Goal: Information Seeking & Learning: Check status

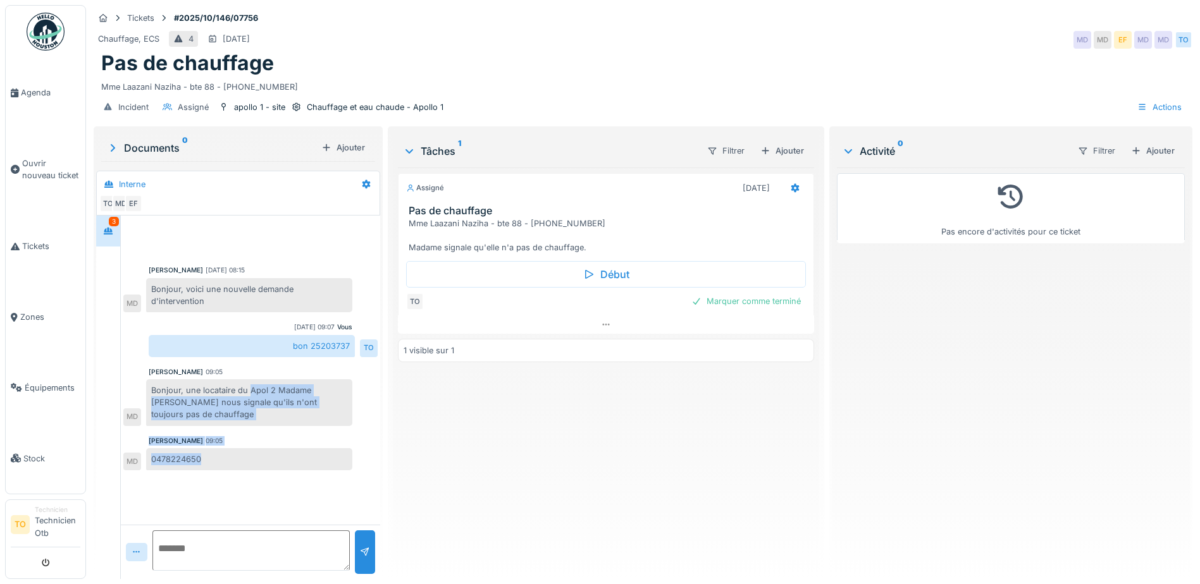
drag, startPoint x: 250, startPoint y: 391, endPoint x: 342, endPoint y: 459, distance: 114.0
click at [342, 459] on div "Mouad Dakir 07/10/2025 08:15 Bonjour, voici une nouvelle demande d'intervention…" at bounding box center [250, 346] width 259 height 260
copy div "Apol 2 Madame Aysegül YILDIZ nous signale qu'ils n'ont toujours pas de chauffag…"
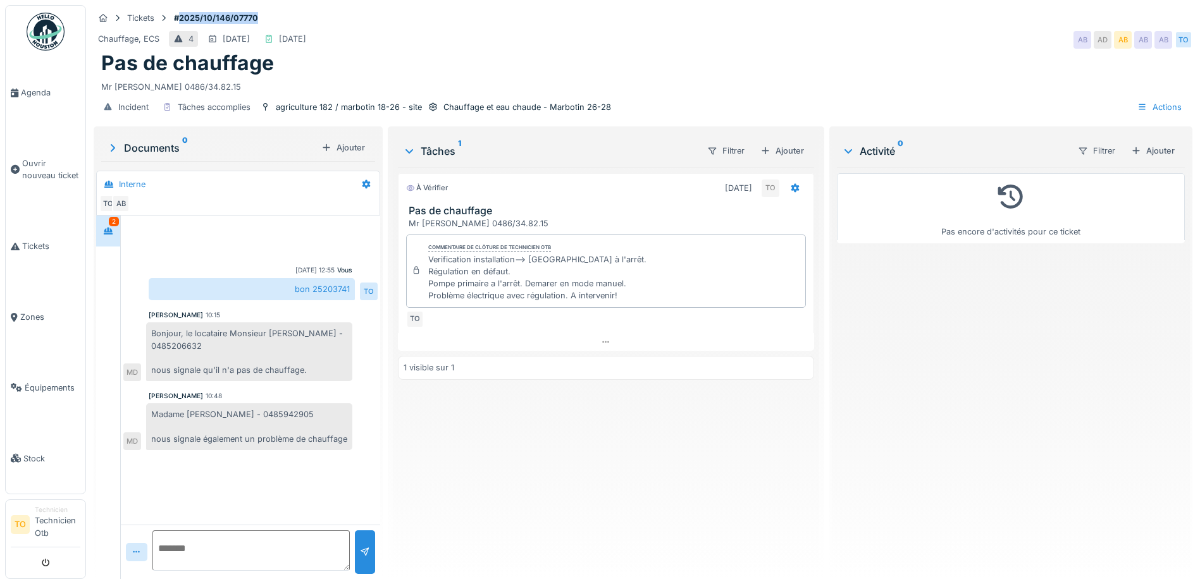
drag, startPoint x: 277, startPoint y: 16, endPoint x: 182, endPoint y: 18, distance: 94.9
click at [182, 18] on div "Tickets #2025/10/146/07770" at bounding box center [643, 18] width 1099 height 16
copy strong "2025/10/146/07770"
drag, startPoint x: 150, startPoint y: 416, endPoint x: 317, endPoint y: 450, distance: 170.4
click at [317, 450] on div "Madame Marie-Thérèse ARNOU - 0485942905 nous signale également un problème de c…" at bounding box center [249, 427] width 206 height 47
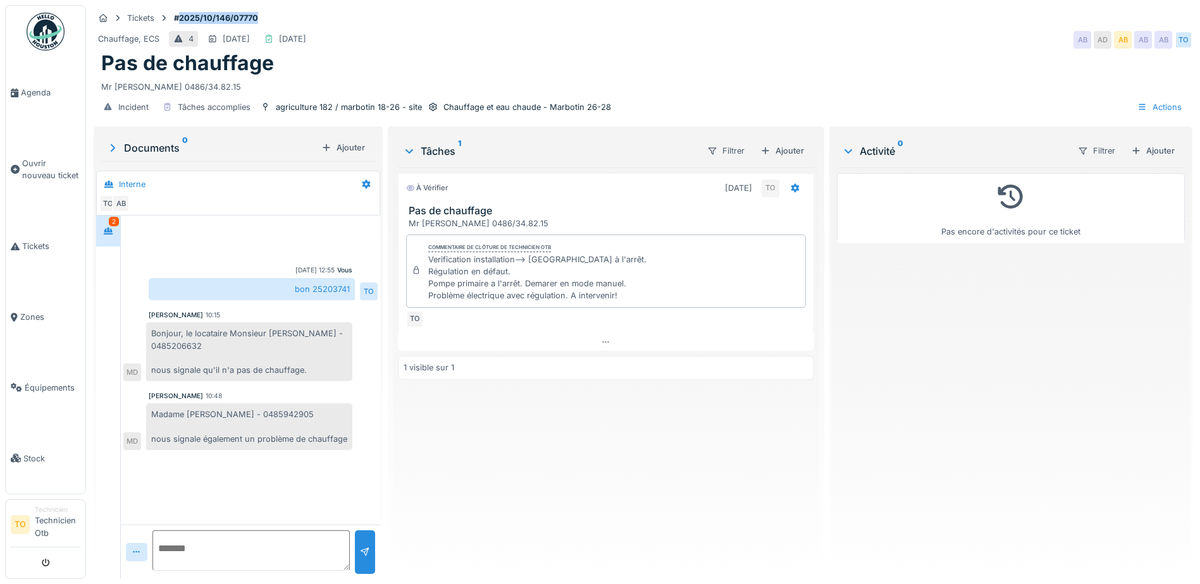
copy div "Madame Marie-Thérèse ARNOU - 0485942905 nous signale également un problème de c…"
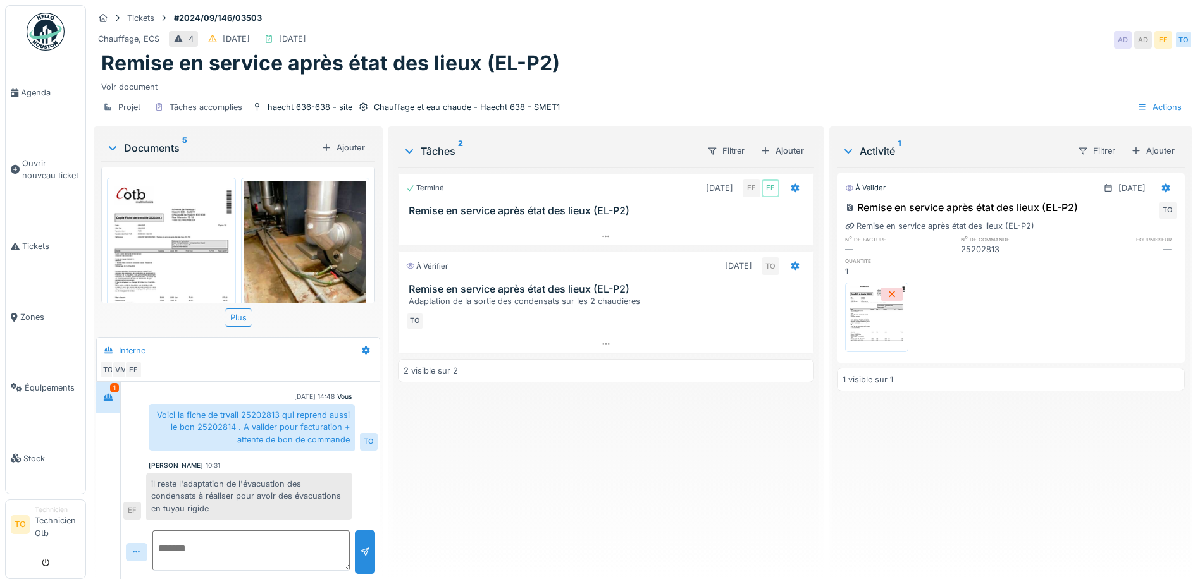
scroll to position [9, 0]
